Goal: Information Seeking & Learning: Learn about a topic

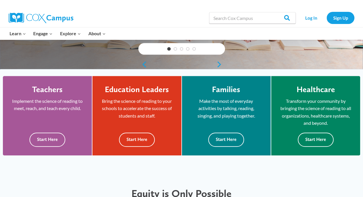
scroll to position [128, 0]
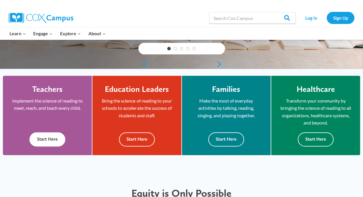
click at [52, 140] on button "Start Here" at bounding box center [47, 139] width 36 height 14
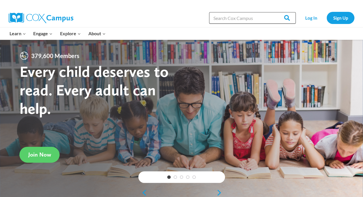
click at [233, 18] on input "Search in [URL][DOMAIN_NAME]" at bounding box center [252, 18] width 87 height 12
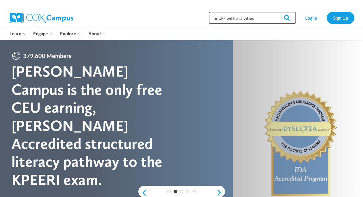
type input "books with activities"
click at [273, 12] on input "Search" at bounding box center [284, 18] width 23 height 12
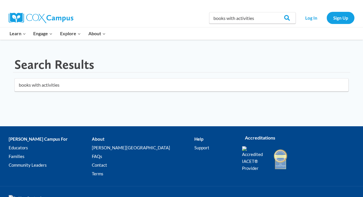
click button "submit" at bounding box center [0, 0] width 0 height 0
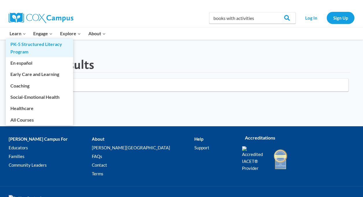
click at [25, 44] on link "PK-5 Structured Literacy Program" at bounding box center [39, 48] width 67 height 18
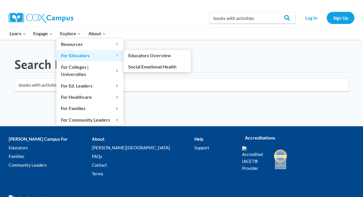
click at [76, 54] on span "For Educators Expand" at bounding box center [90, 56] width 58 height 8
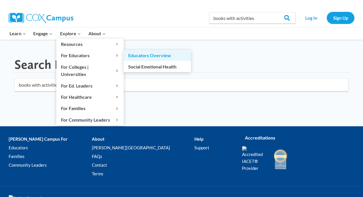
click at [138, 55] on link "Educators Overview" at bounding box center [157, 55] width 67 height 11
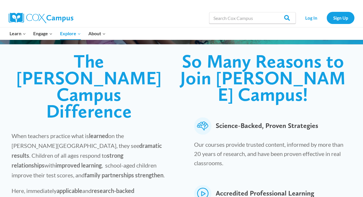
scroll to position [136, 0]
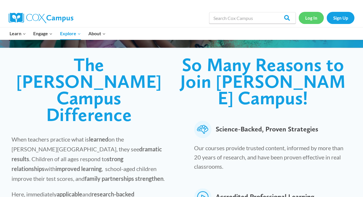
click at [310, 16] on link "Log In" at bounding box center [310, 18] width 25 height 12
